Goal: Navigation & Orientation: Go to known website

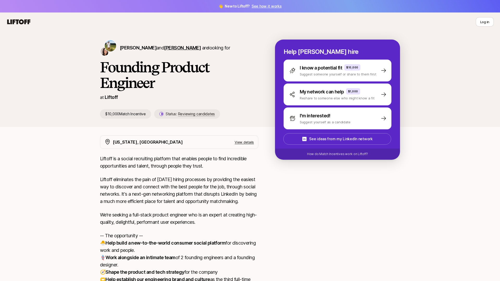
click at [171, 49] on span "[PERSON_NAME]" at bounding box center [182, 47] width 37 height 5
click at [107, 99] on link "Liftoff" at bounding box center [111, 97] width 13 height 5
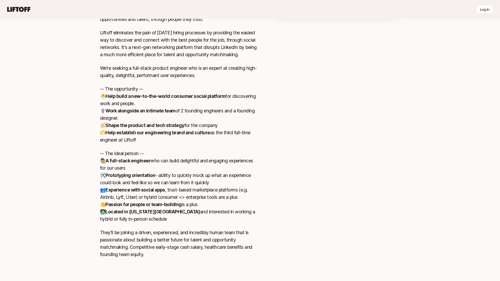
scroll to position [154, 0]
